Goal: Information Seeking & Learning: Learn about a topic

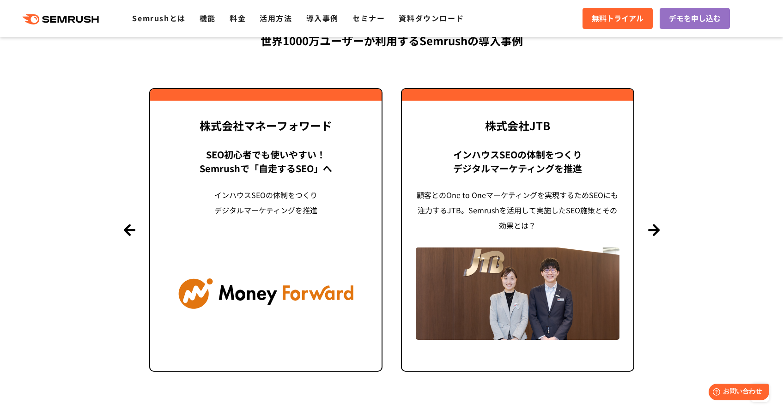
scroll to position [2079, 0]
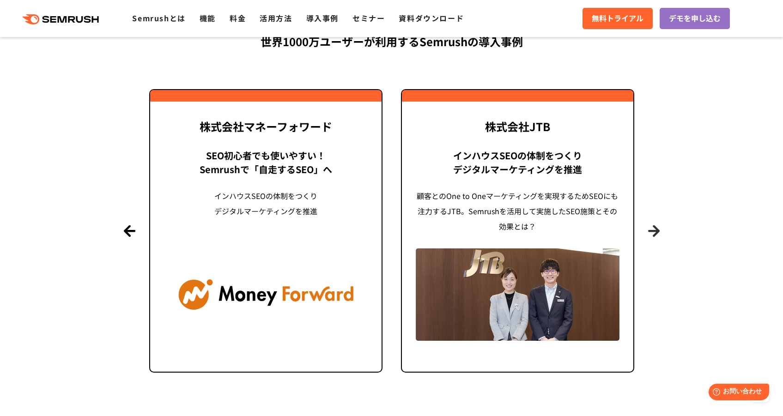
click at [658, 228] on button "Next" at bounding box center [654, 231] width 12 height 12
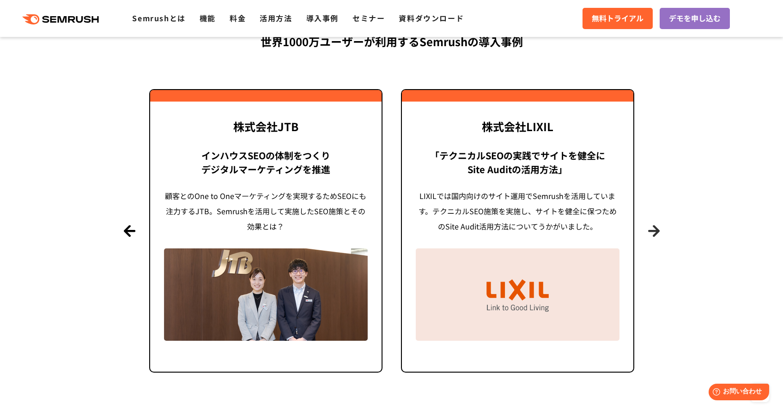
click at [658, 228] on button "Next" at bounding box center [654, 231] width 12 height 12
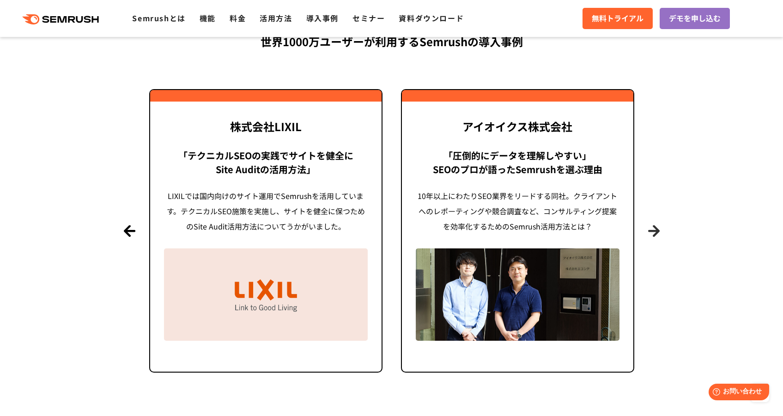
click at [654, 228] on button "Next" at bounding box center [654, 231] width 12 height 12
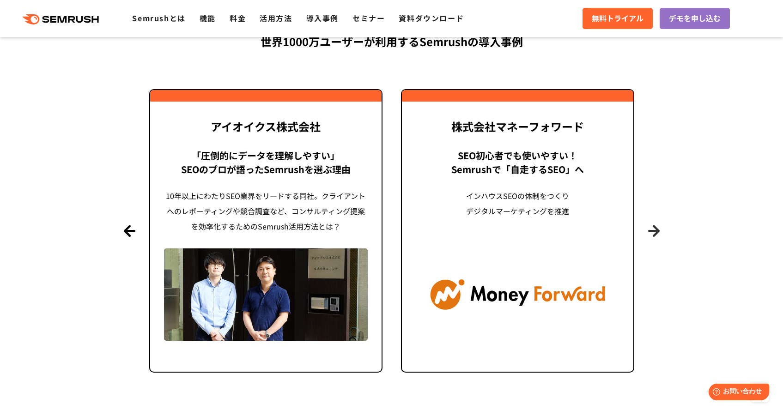
click at [654, 228] on button "Next" at bounding box center [654, 231] width 12 height 12
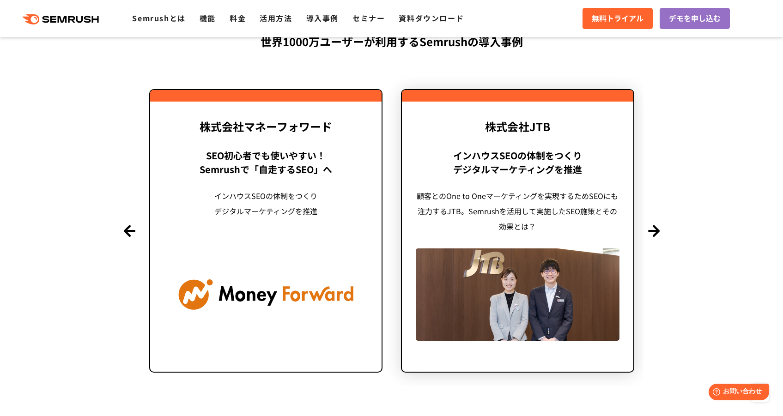
click at [472, 279] on img at bounding box center [518, 295] width 204 height 92
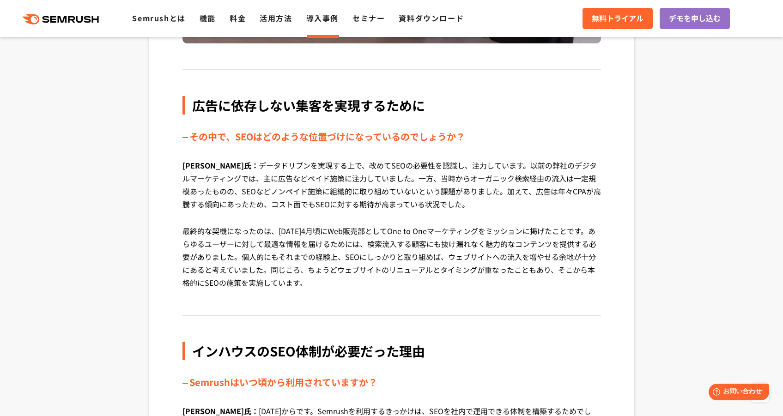
scroll to position [970, 0]
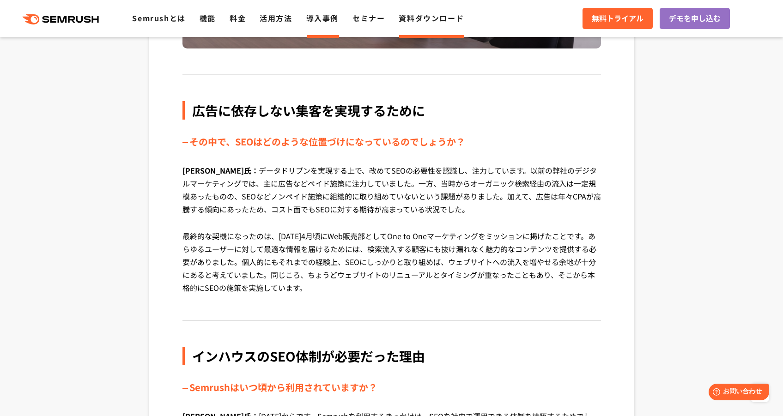
click at [406, 20] on link "資料ダウンロード" at bounding box center [431, 17] width 65 height 11
click at [513, 131] on div "広告に依存しない集客を実現するために その中で、SEOはどのような位置づけになっているのでしょうか？ [PERSON_NAME]氏： データドリブンを実現する…" at bounding box center [392, 211] width 419 height 220
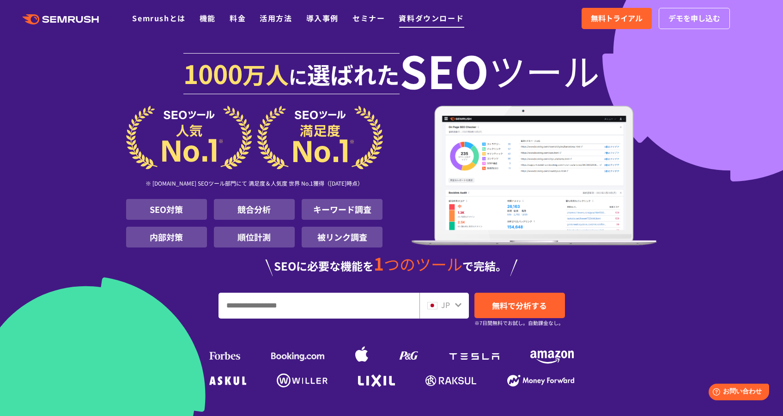
click at [425, 20] on link "資料ダウンロード" at bounding box center [431, 17] width 65 height 11
